Goal: Task Accomplishment & Management: Manage account settings

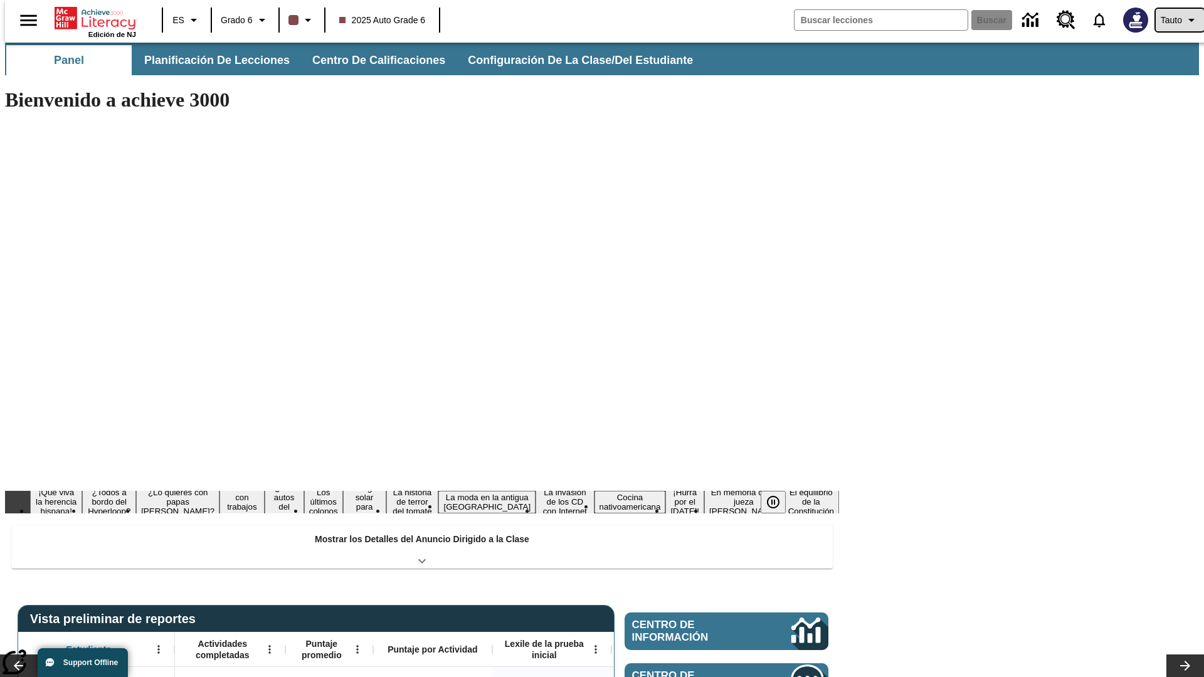
click at [1174, 20] on span "Tauto" at bounding box center [1171, 20] width 21 height 13
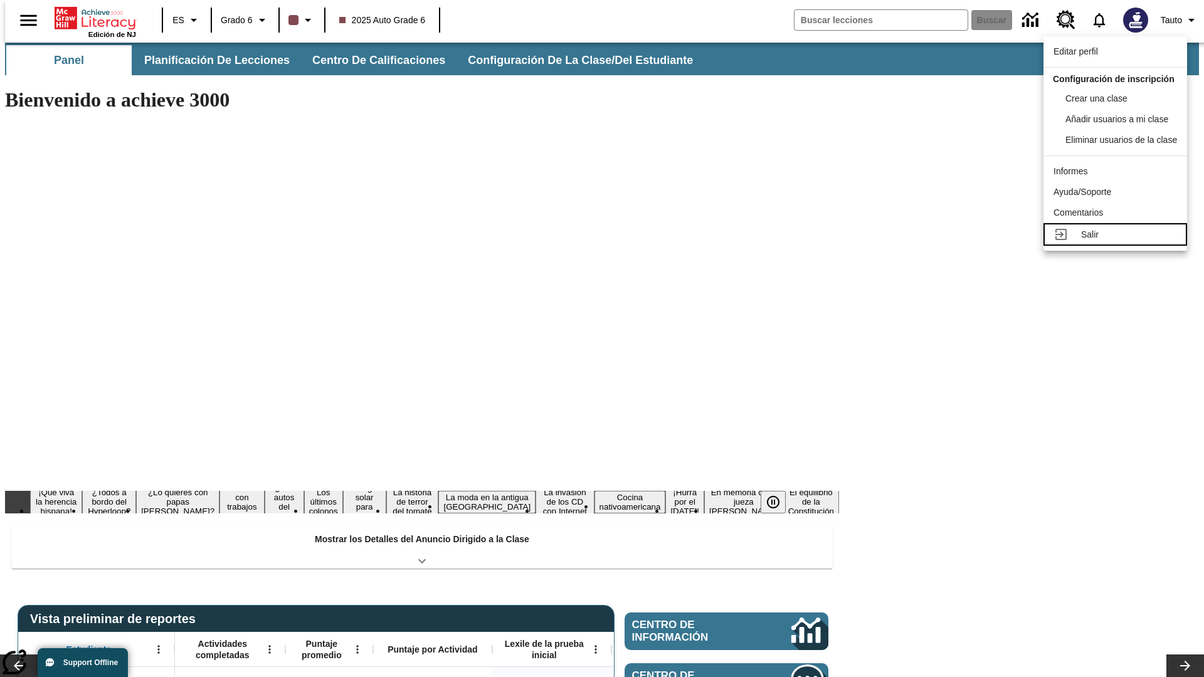
click at [1119, 241] on div "Salir" at bounding box center [1129, 234] width 96 height 13
